Goal: Task Accomplishment & Management: Manage account settings

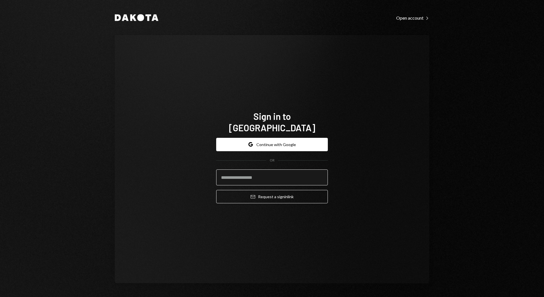
click at [259, 172] on input "email" at bounding box center [272, 177] width 112 height 16
type input "**********"
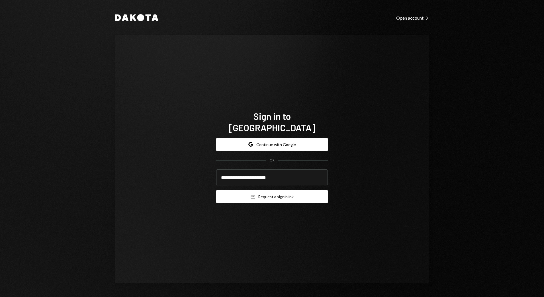
click at [285, 193] on button "Email Request a sign in link" at bounding box center [272, 196] width 112 height 13
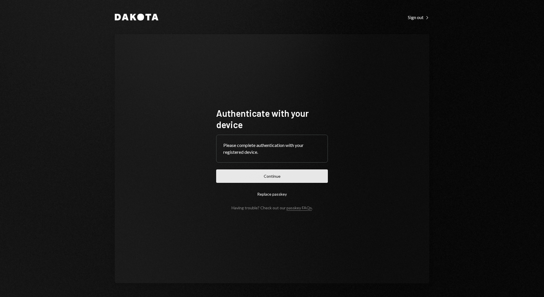
click at [266, 176] on button "Continue" at bounding box center [272, 175] width 112 height 13
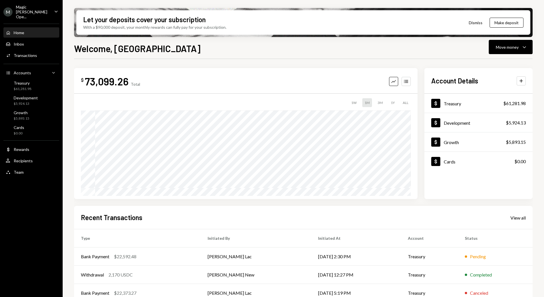
click at [46, 10] on div "Magic [PERSON_NAME] Ope..." at bounding box center [33, 12] width 34 height 15
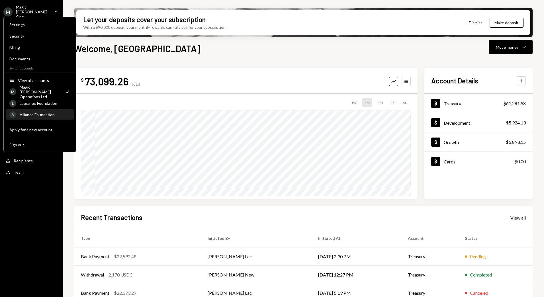
click at [40, 114] on div "Alliance Foundation" at bounding box center [45, 114] width 51 height 5
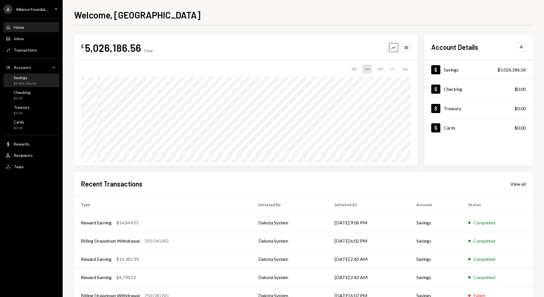
click at [30, 81] on div "Savings $5,026,186.56" at bounding box center [25, 80] width 22 height 11
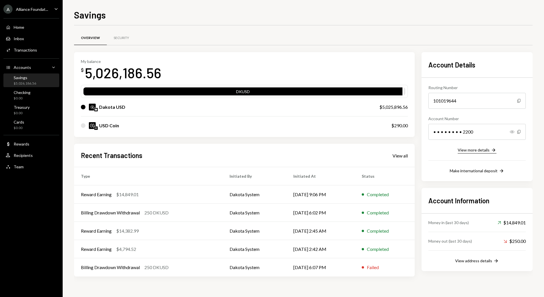
click at [476, 149] on div "View more details" at bounding box center [473, 149] width 32 height 5
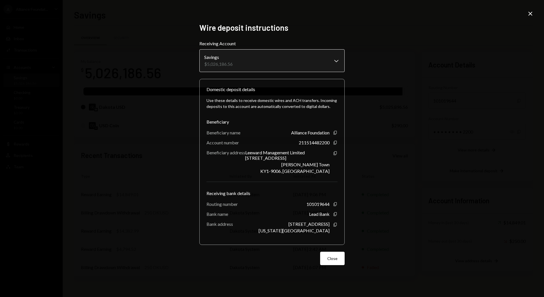
click at [223, 64] on body "A Alliance Foundat... Caret Down Home Home Inbox Inbox Activities Transactions …" at bounding box center [272, 148] width 544 height 297
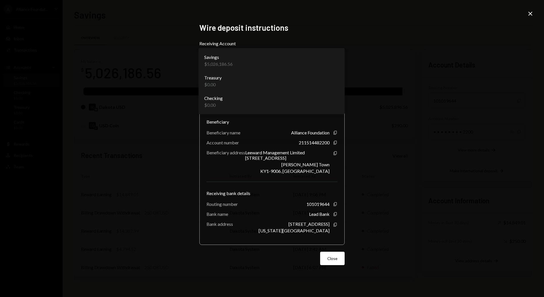
click at [121, 75] on div "**********" at bounding box center [272, 148] width 544 height 297
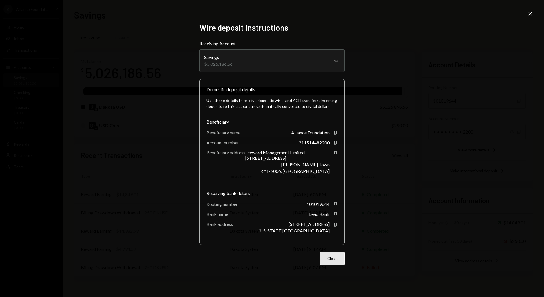
click at [336, 263] on button "Close" at bounding box center [332, 258] width 24 height 13
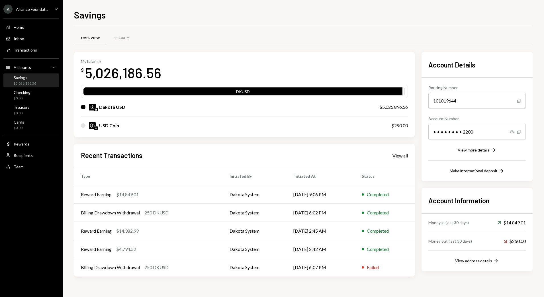
click at [478, 261] on div "View address details" at bounding box center [473, 260] width 37 height 5
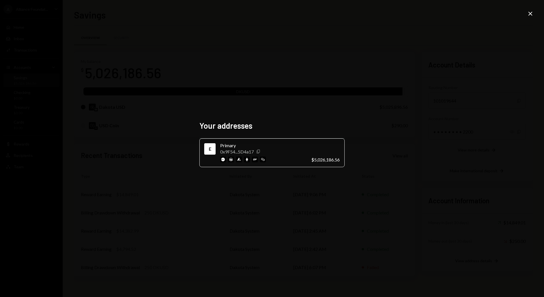
click at [258, 150] on icon "button" at bounding box center [257, 152] width 3 height 4
click at [531, 13] on icon "Close" at bounding box center [530, 13] width 7 height 7
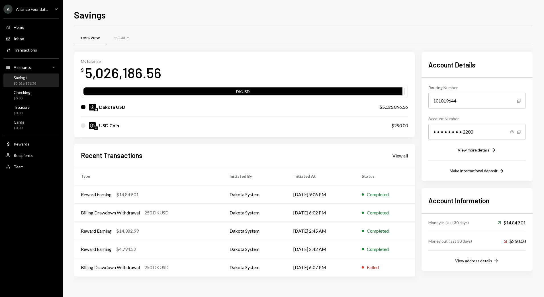
click at [45, 10] on div "Alliance Foundat..." at bounding box center [32, 9] width 32 height 5
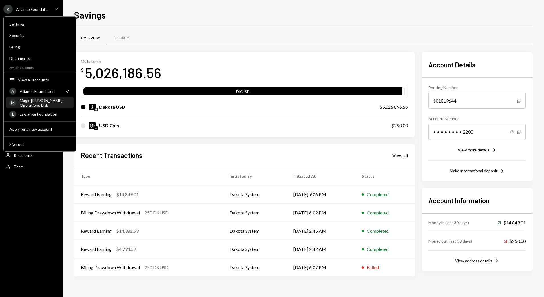
click at [38, 105] on div "Magic [PERSON_NAME] Operations Ltd." at bounding box center [45, 103] width 51 height 10
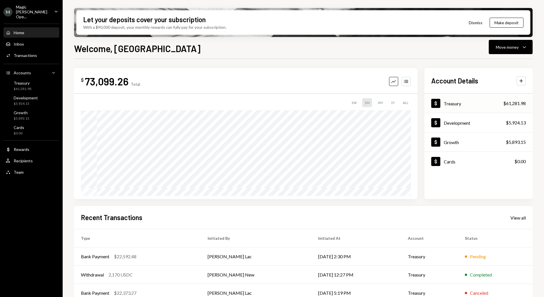
click at [464, 103] on div "Dollar Treasury $61,281.98" at bounding box center [478, 103] width 108 height 19
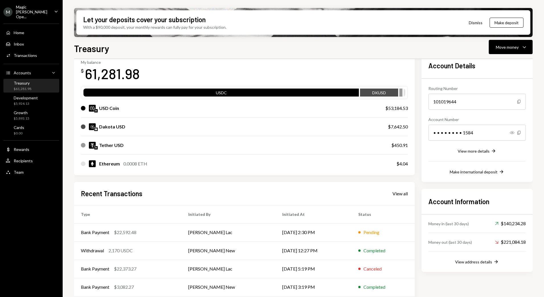
scroll to position [55, 0]
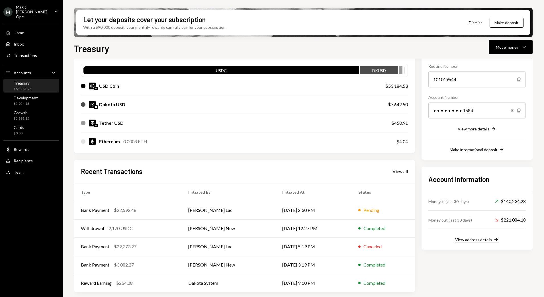
click at [482, 242] on button "View address details Right Arrow" at bounding box center [477, 240] width 44 height 6
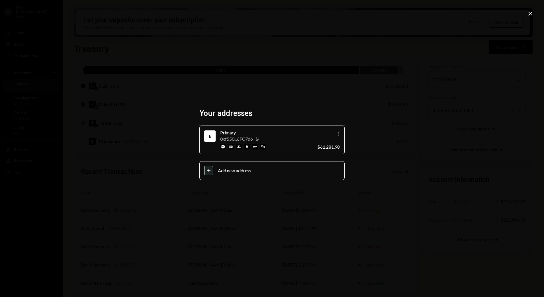
click at [340, 131] on icon "More" at bounding box center [338, 133] width 7 height 7
click at [389, 138] on div "Your addresses E Primary 0xf550...6FC7d6 Copy More $61,281.98 Plus Add new addr…" at bounding box center [272, 148] width 544 height 297
click at [259, 136] on div "0xf550...6FC7d6 Copy" at bounding box center [240, 138] width 40 height 5
click at [258, 136] on icon "Copy" at bounding box center [257, 138] width 5 height 5
click at [535, 15] on div "Your addresses E Primary 0xf550...6FC7d6 Copy More $61,281.98 Plus Add new addr…" at bounding box center [272, 148] width 544 height 297
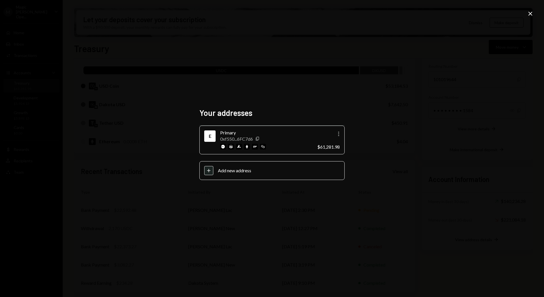
click at [527, 14] on icon "Close" at bounding box center [530, 13] width 7 height 7
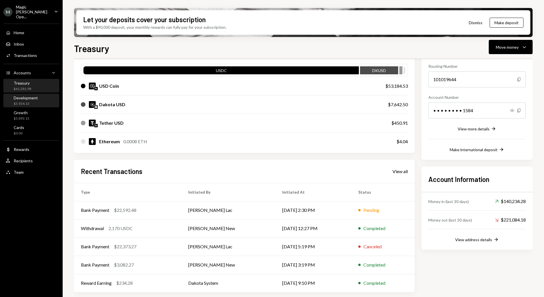
click at [33, 95] on div "Development" at bounding box center [26, 97] width 24 height 5
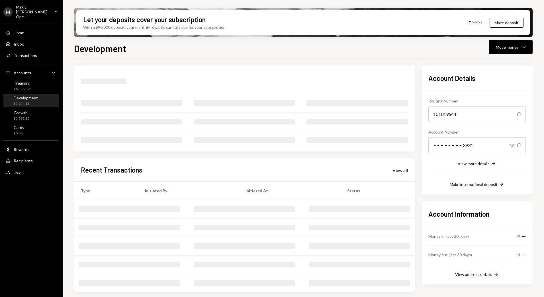
scroll to position [13, 0]
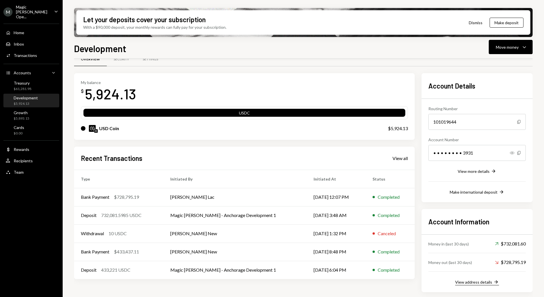
click at [464, 283] on div "View address details" at bounding box center [473, 281] width 37 height 5
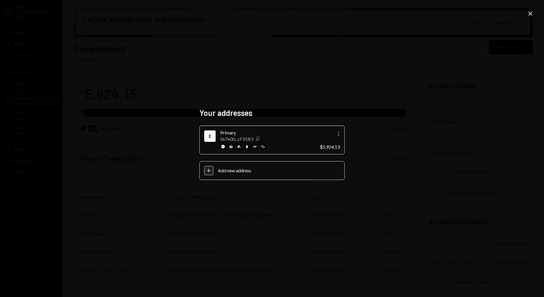
click at [256, 139] on icon "Copy" at bounding box center [257, 138] width 5 height 5
click at [533, 15] on icon "Close" at bounding box center [530, 13] width 7 height 7
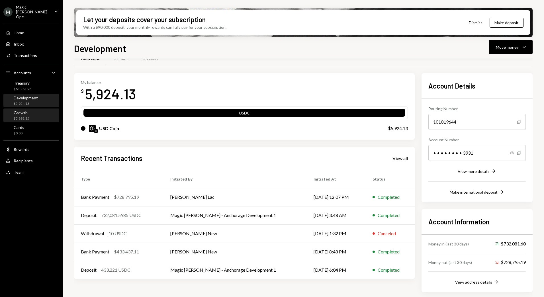
click at [25, 116] on div "$5,893.15" at bounding box center [22, 118] width 16 height 5
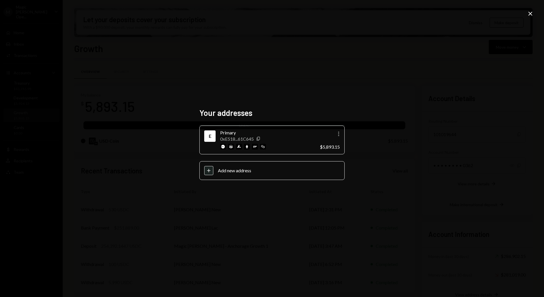
scroll to position [13, 0]
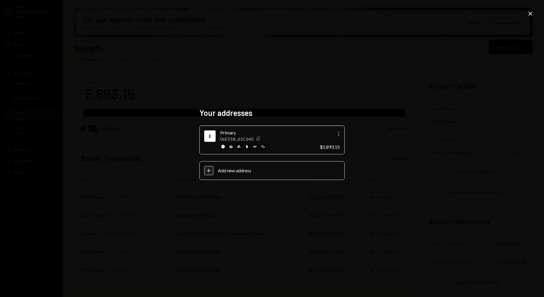
click at [258, 137] on icon "Copy" at bounding box center [258, 138] width 5 height 5
click at [532, 12] on icon at bounding box center [530, 14] width 4 height 4
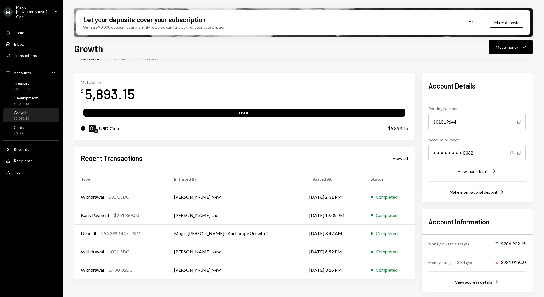
click at [47, 11] on div "Magic [PERSON_NAME] Ope..." at bounding box center [33, 12] width 34 height 15
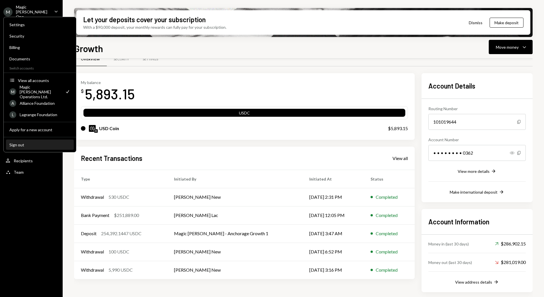
click at [21, 146] on div "Sign out" at bounding box center [39, 144] width 61 height 5
